Goal: Information Seeking & Learning: Learn about a topic

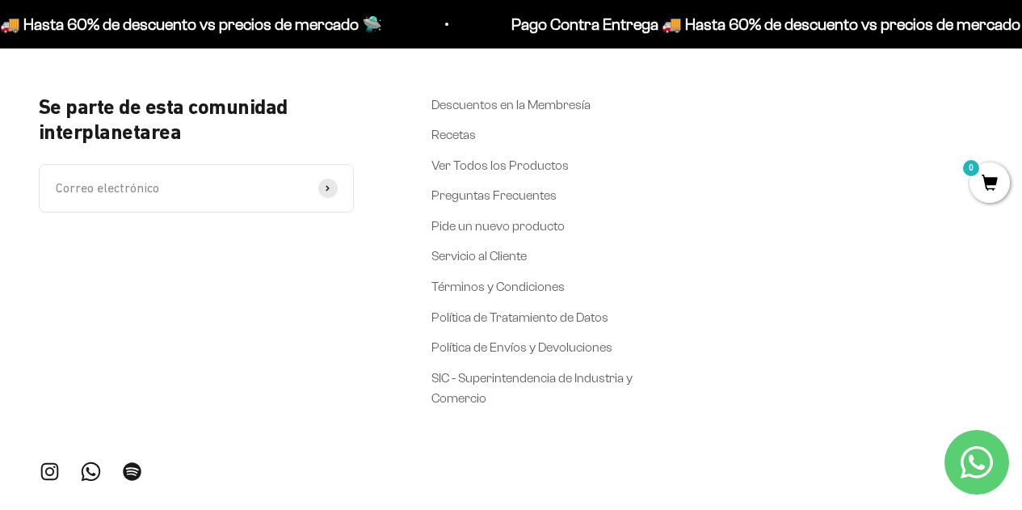
scroll to position [2725, 0]
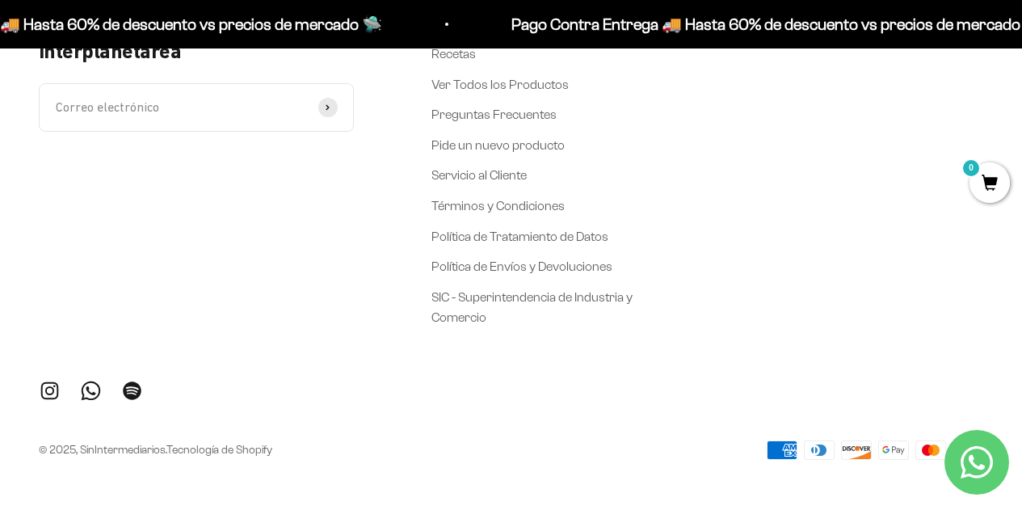
click at [50, 387] on link "Síguenos en Instagram" at bounding box center [50, 391] width 22 height 22
click at [95, 387] on link "Síguenos en WhatsApp" at bounding box center [91, 391] width 22 height 22
click at [53, 394] on link "Síguenos en Instagram" at bounding box center [50, 391] width 22 height 22
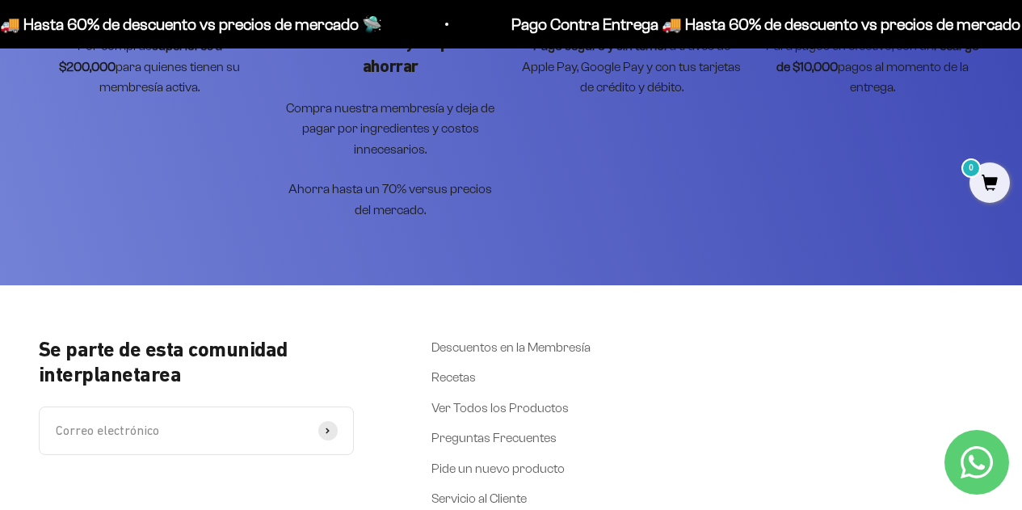
scroll to position [2564, 0]
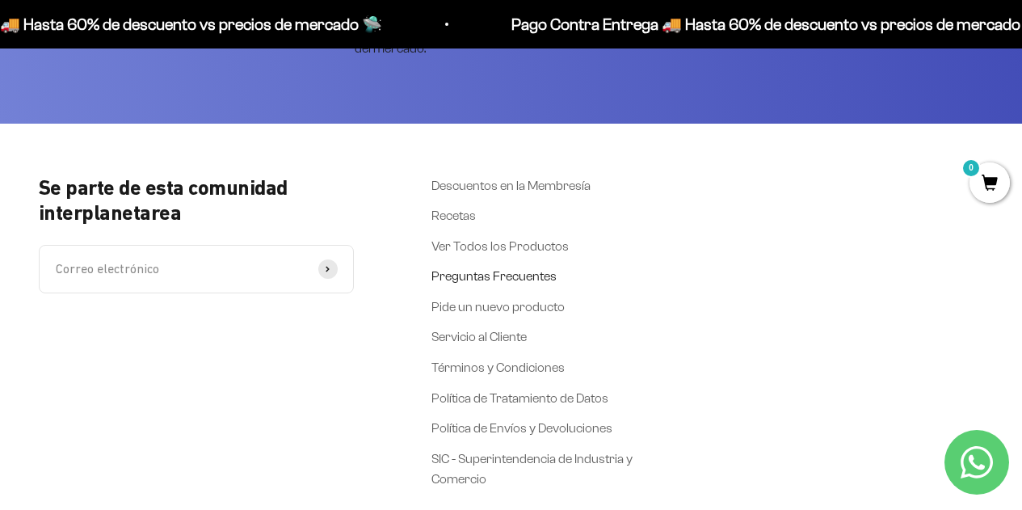
click at [496, 280] on link "Preguntas Frecuentes" at bounding box center [493, 276] width 125 height 21
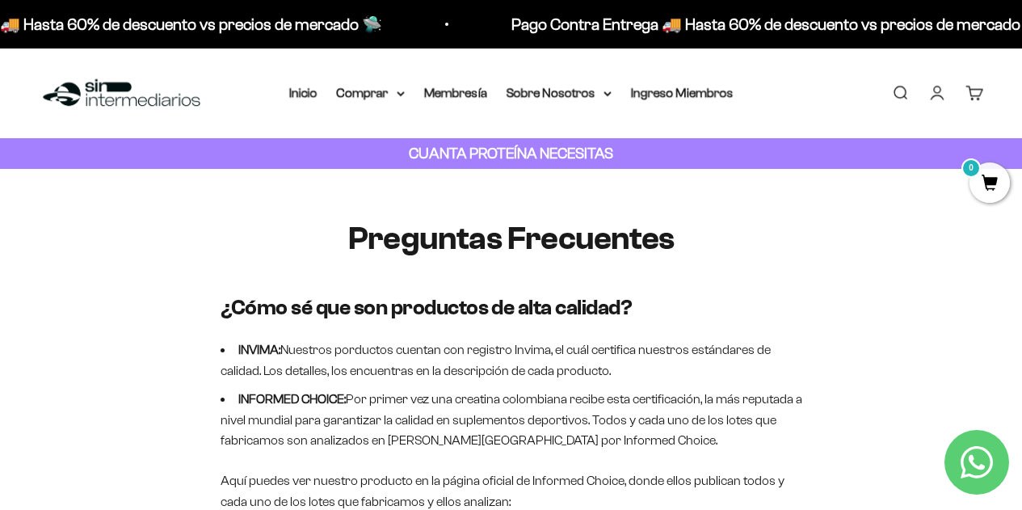
click at [112, 101] on img at bounding box center [122, 93] width 166 height 35
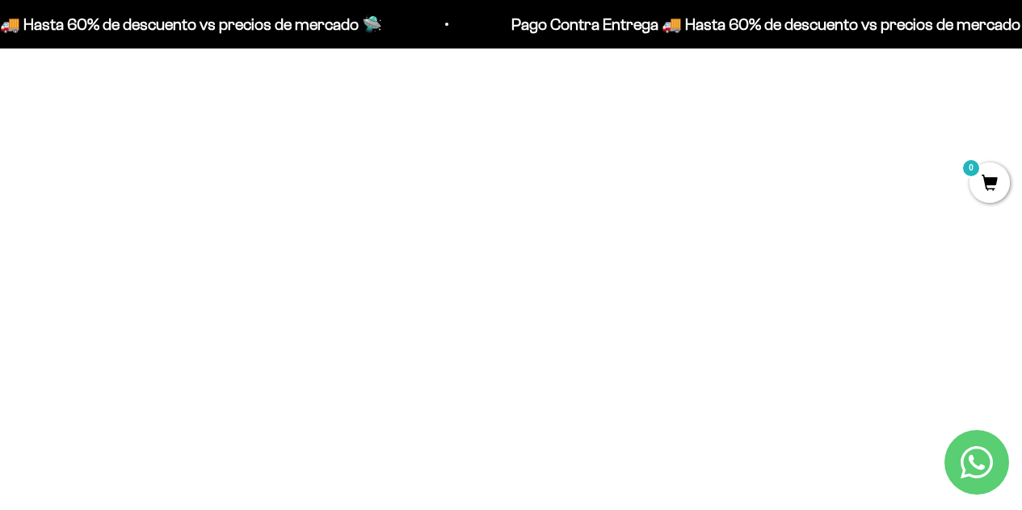
scroll to position [1050, 0]
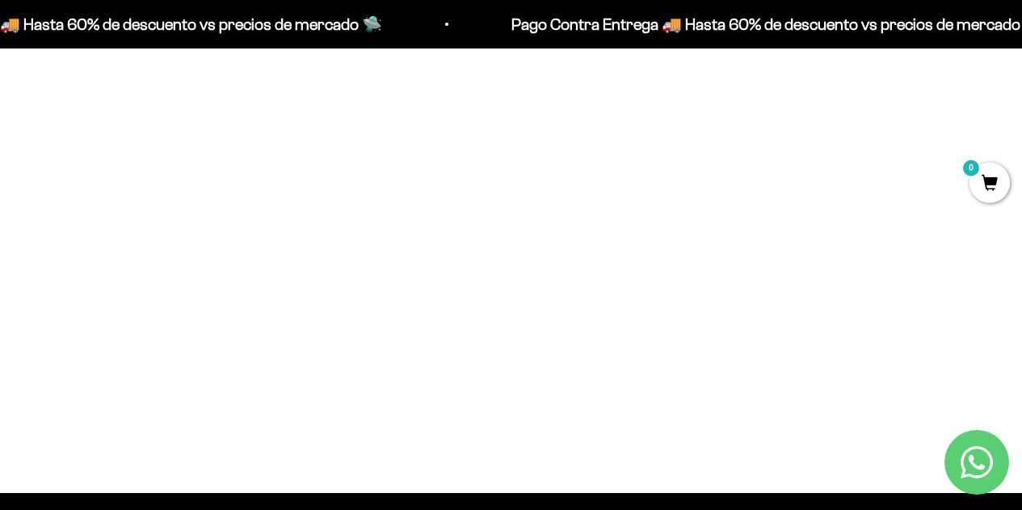
click at [511, 156] on img at bounding box center [511, 177] width 302 height 302
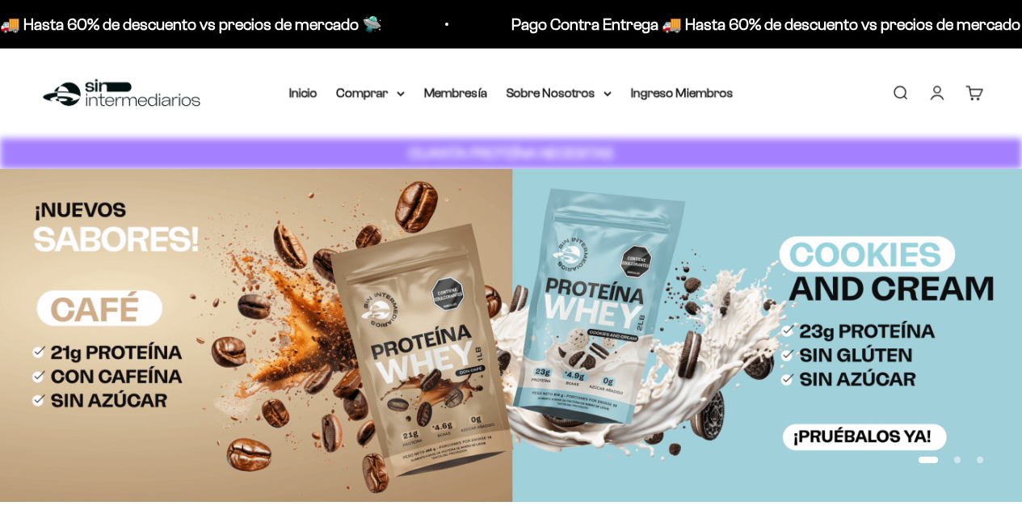
scroll to position [1029, 0]
